Goal: Register for event/course

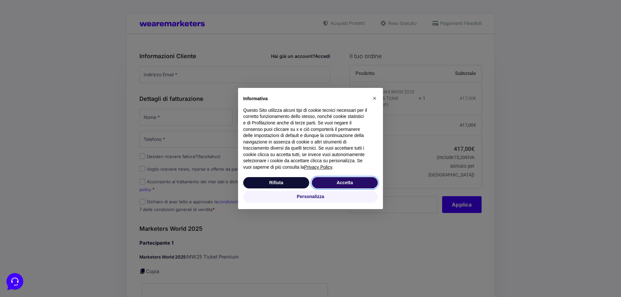
click at [351, 184] on button "Accetta" at bounding box center [345, 183] width 66 height 12
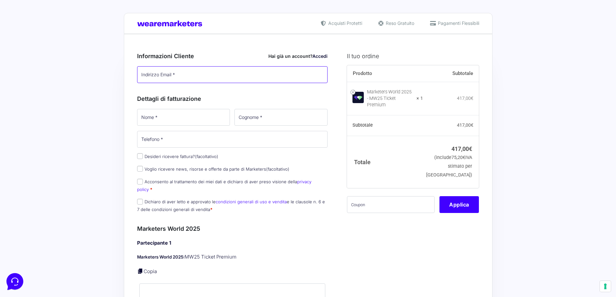
click at [183, 73] on input "Indirizzo Email *" at bounding box center [232, 74] width 191 height 17
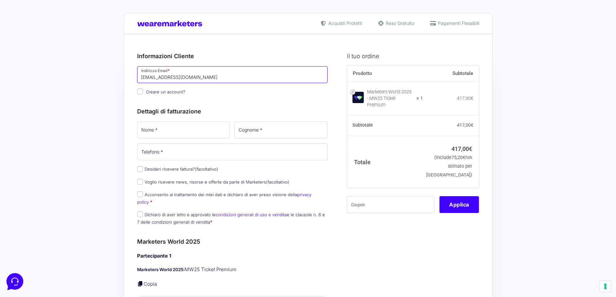
type input "[EMAIL_ADDRESS][DOMAIN_NAME]"
click at [139, 90] on input "Creare un account?" at bounding box center [140, 92] width 6 height 6
checkbox input "true"
click at [158, 129] on input "Nome *" at bounding box center [183, 130] width 93 height 17
type input "[PERSON_NAME]"
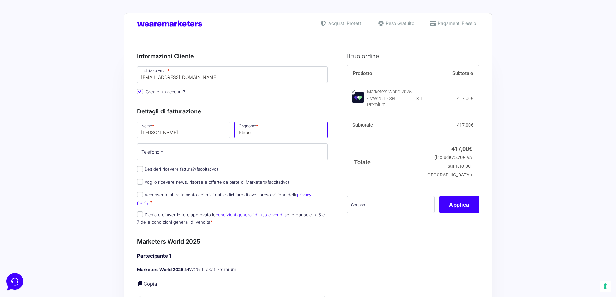
type input "Stirpe"
type input "3386384993"
click at [143, 168] on label "Desideri ricevere fattura? (facoltativo)" at bounding box center [177, 168] width 81 height 5
click at [143, 168] on input "Desideri ricevere fattura? (facoltativo)" at bounding box center [140, 169] width 6 height 6
checkbox input "true"
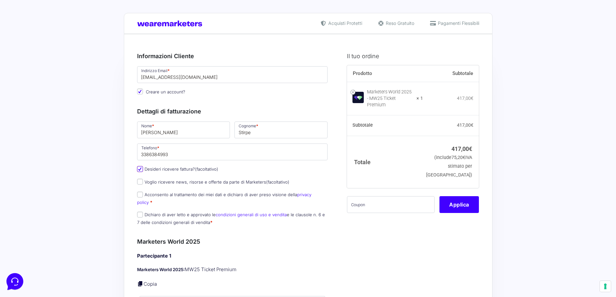
select select "IT"
type input "0000000"
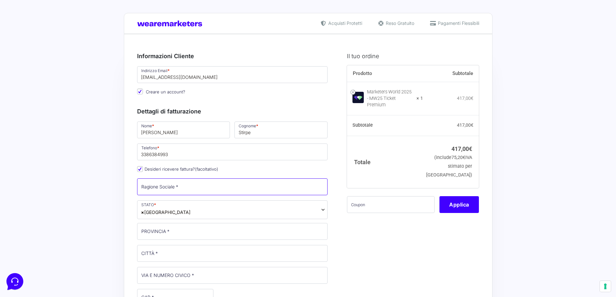
click at [196, 190] on input "Ragione Sociale *" at bounding box center [232, 186] width 191 height 17
type input "s"
type input "STIRPE GROUP SRL"
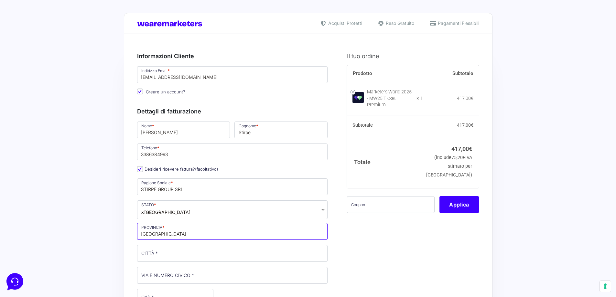
type input "[GEOGRAPHIC_DATA]"
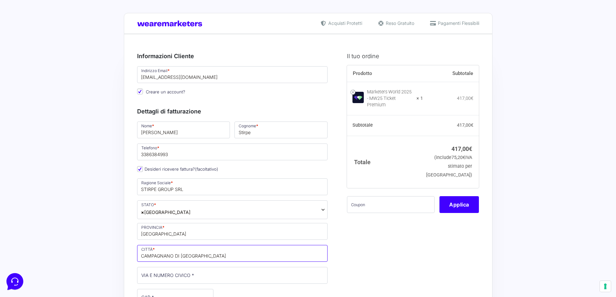
type input "CAMPAGNANO DI [GEOGRAPHIC_DATA]"
type input "VIA [GEOGRAPHIC_DATA] 47"
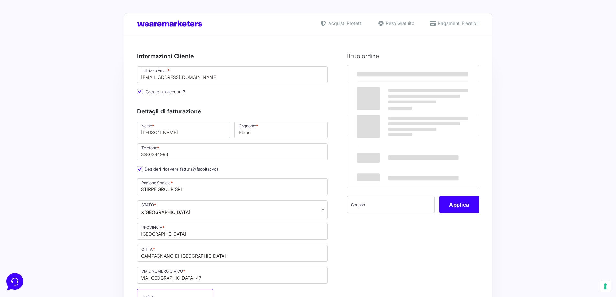
scroll to position [3, 0]
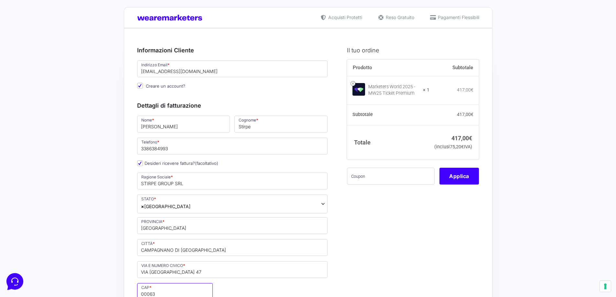
type input "00063"
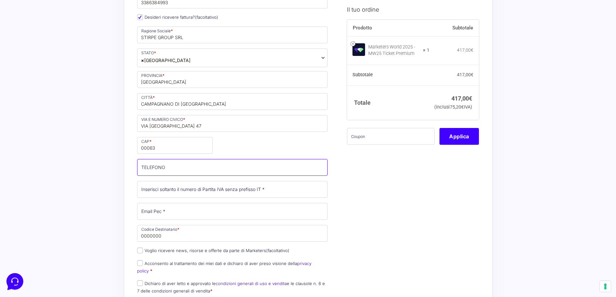
scroll to position [171, 0]
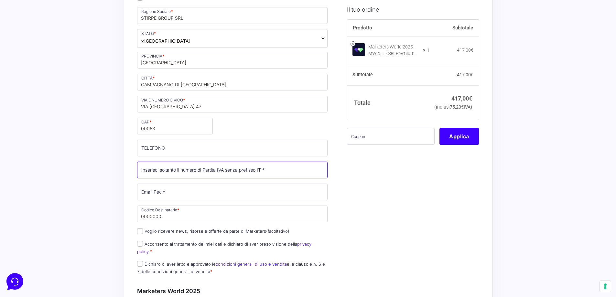
click at [181, 171] on input "Partita Iva *" at bounding box center [232, 170] width 191 height 17
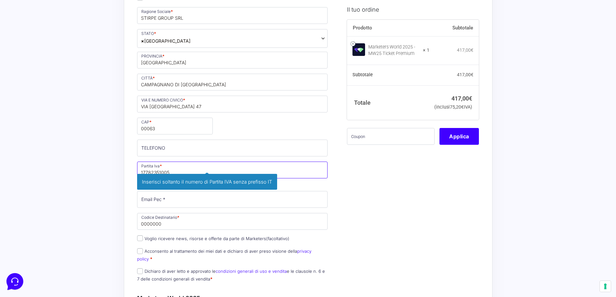
type input "17782351005"
click at [233, 225] on input "0000000" at bounding box center [232, 221] width 191 height 17
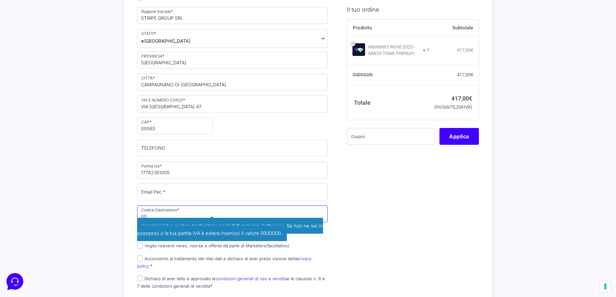
type input "0"
type input "KRRH6B9"
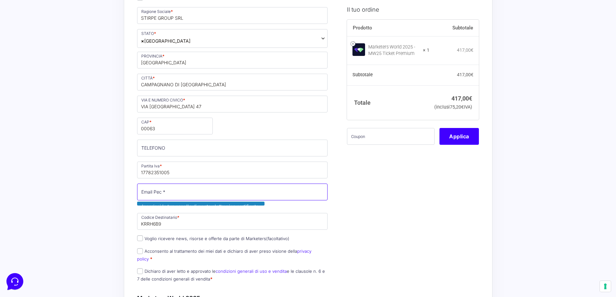
click at [206, 200] on p "Email Pec * Inserisci la tua casella di posta elettronica certificata." at bounding box center [232, 196] width 195 height 26
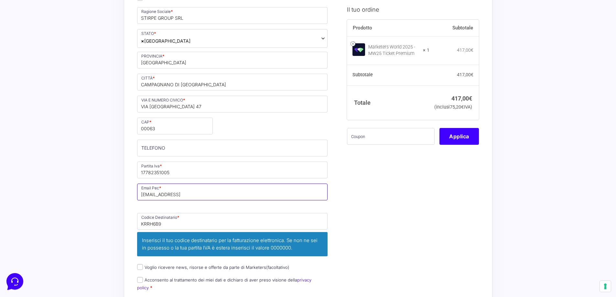
click at [206, 200] on p "Email Pec * [EMAIL_ADDRESS] Inserisci la tua casella di posta elettronica certi…" at bounding box center [232, 196] width 195 height 26
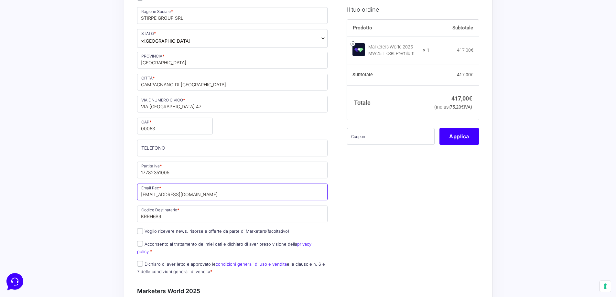
type input "[EMAIL_ADDRESS][DOMAIN_NAME]"
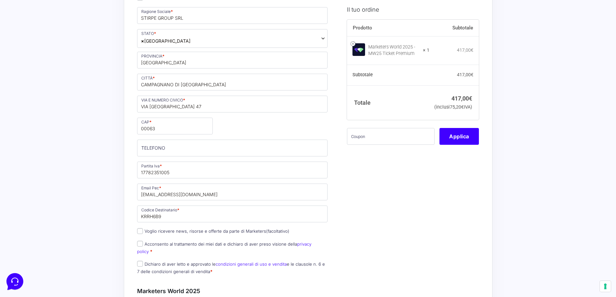
scroll to position [204, 0]
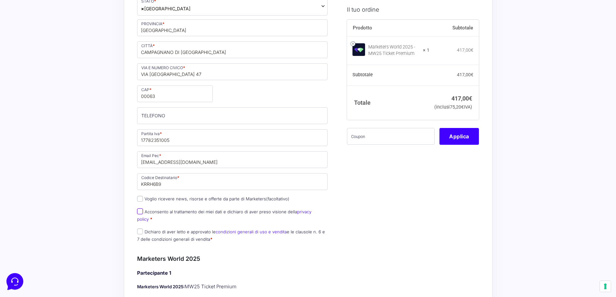
click at [139, 212] on input "Acconsento al trattamento dei miei dati e dichiaro di aver preso visione della …" at bounding box center [140, 211] width 6 height 6
checkbox input "true"
click at [143, 229] on label "Dichiaro di aver letto e approvato le condizioni generali di uso e vendita e le…" at bounding box center [231, 235] width 188 height 13
click at [143, 229] on input "Dichiaro di aver letto e approvato le condizioni generali di uso e vendita e le…" at bounding box center [140, 232] width 6 height 6
checkbox input "true"
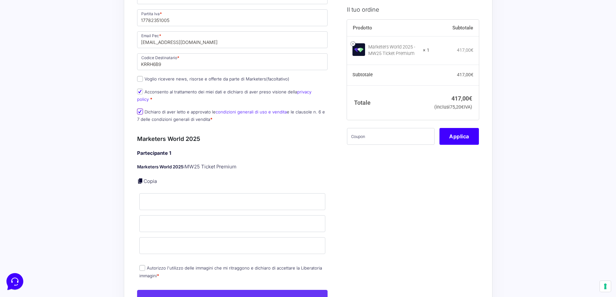
scroll to position [333, 0]
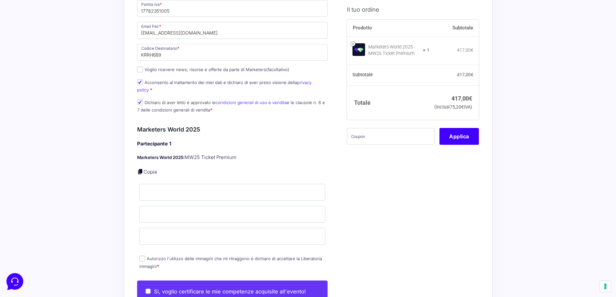
click at [138, 168] on link at bounding box center [140, 171] width 6 height 6
type input "[PERSON_NAME]"
type input "Stirpe"
type input "[EMAIL_ADDRESS][DOMAIN_NAME]"
click at [143, 256] on input "Autorizzo l'utilizzo delle immagini che mi ritraggono e dichiaro di accettare l…" at bounding box center [142, 259] width 6 height 6
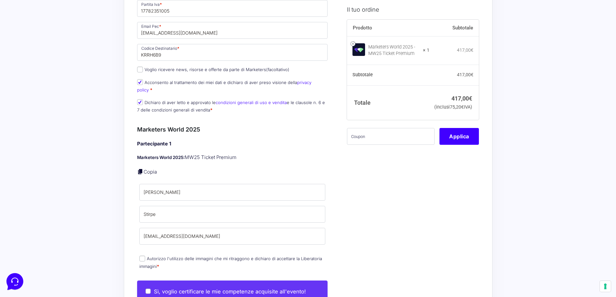
checkbox input "true"
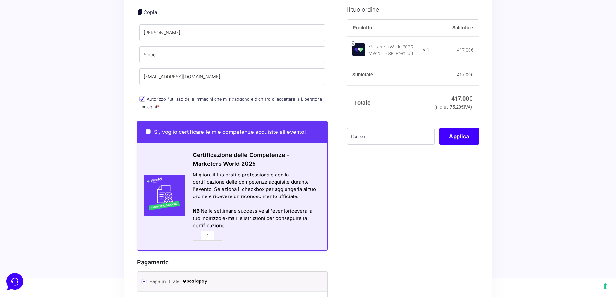
scroll to position [495, 0]
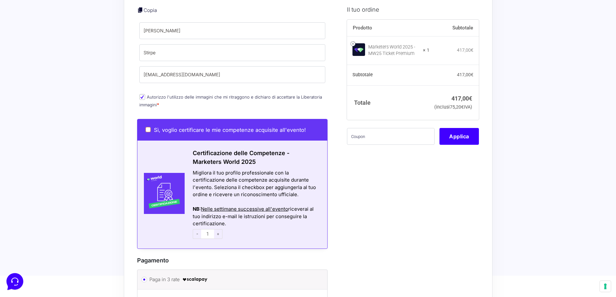
click at [146, 127] on input "Sì, voglio certificare le mie competenze acquisite all'evento!" at bounding box center [147, 129] width 5 height 5
checkbox input "true"
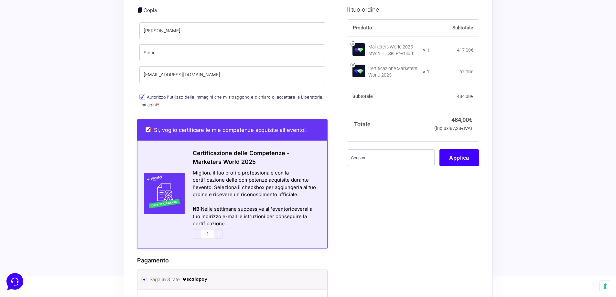
click at [147, 127] on input "Sì, voglio certificare le mie competenze acquisite all'evento!" at bounding box center [147, 129] width 5 height 5
checkbox input "false"
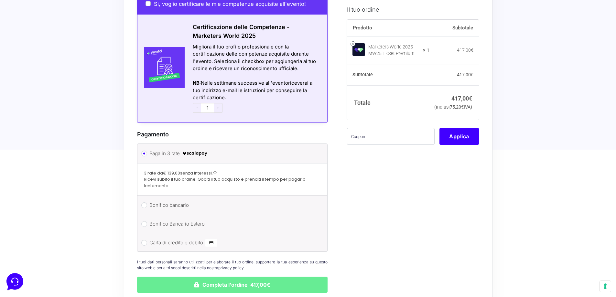
scroll to position [646, 0]
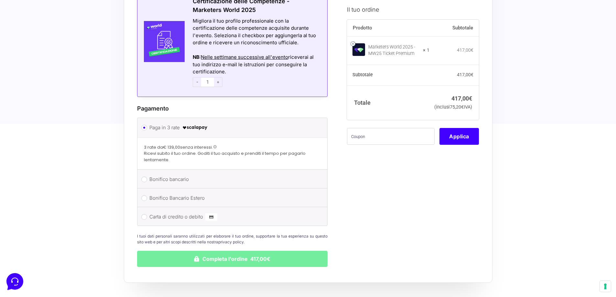
click at [274, 253] on button "Completa l'ordine 417,00€" at bounding box center [232, 259] width 191 height 16
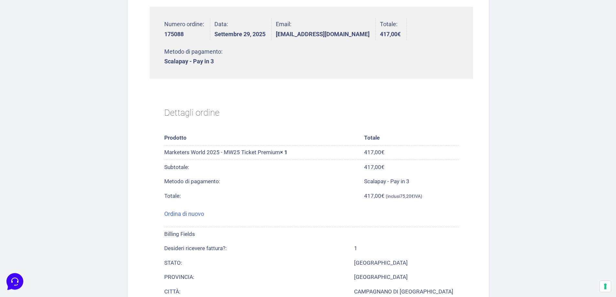
scroll to position [194, 0]
